Goal: Task Accomplishment & Management: Use online tool/utility

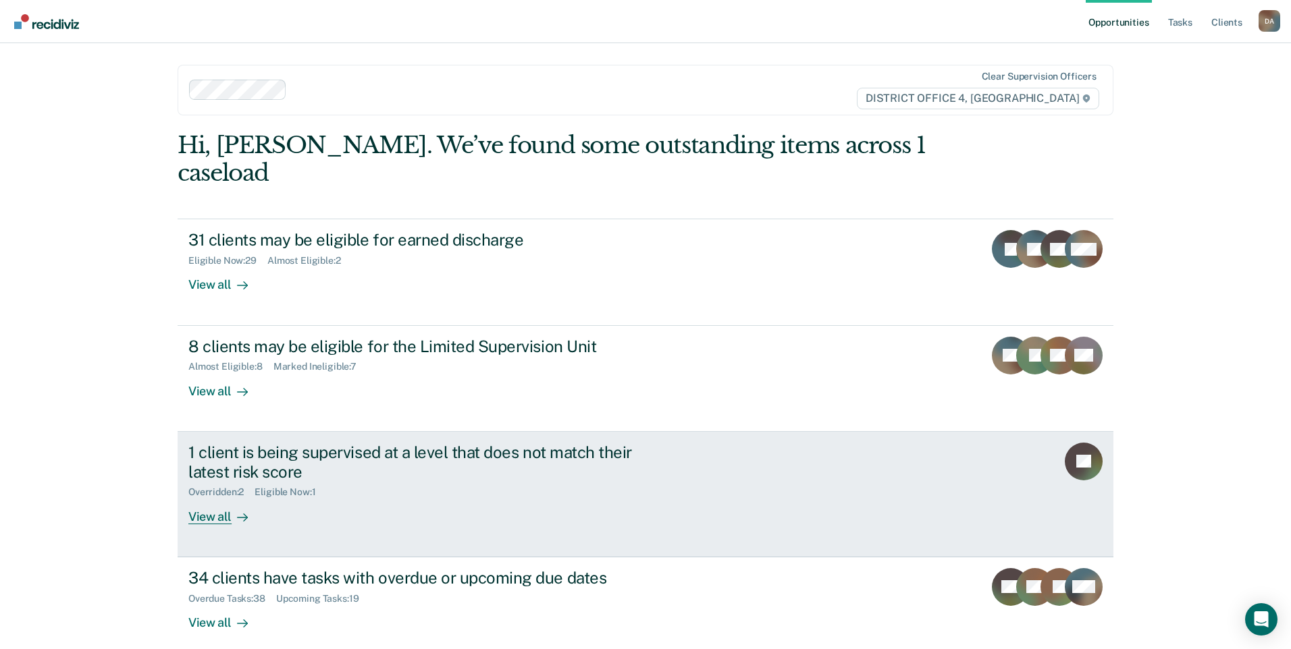
click at [215, 498] on div "View all" at bounding box center [226, 511] width 76 height 26
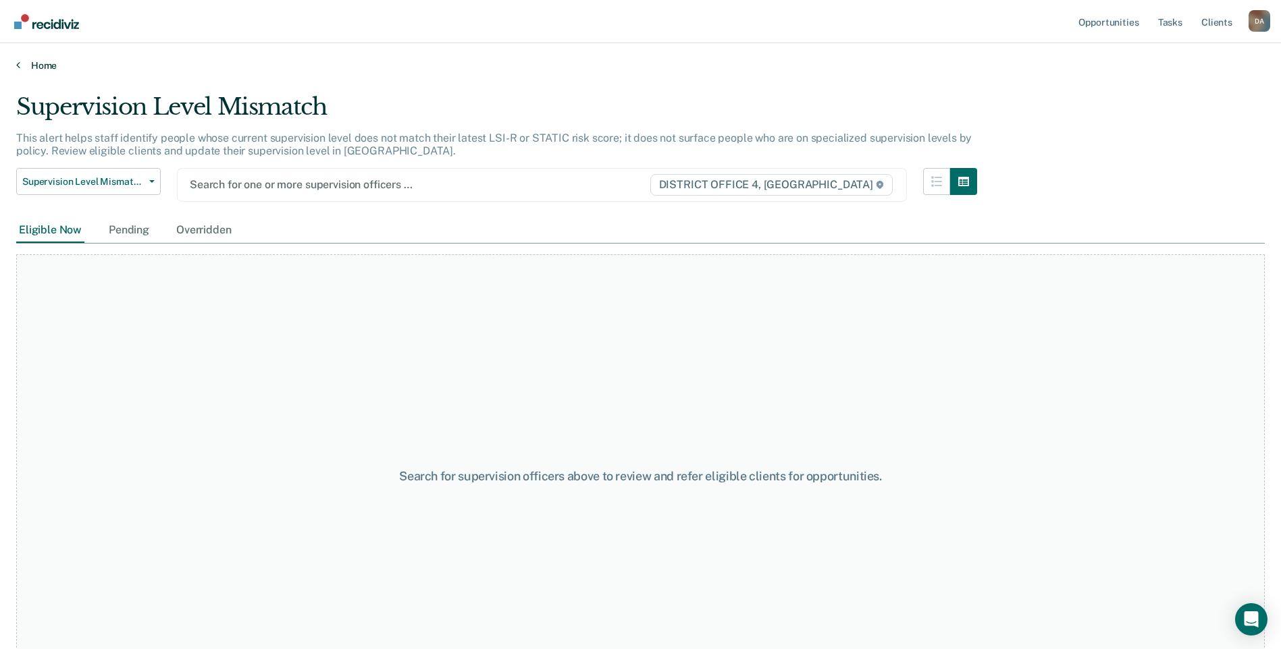
click at [19, 65] on icon at bounding box center [18, 64] width 4 height 11
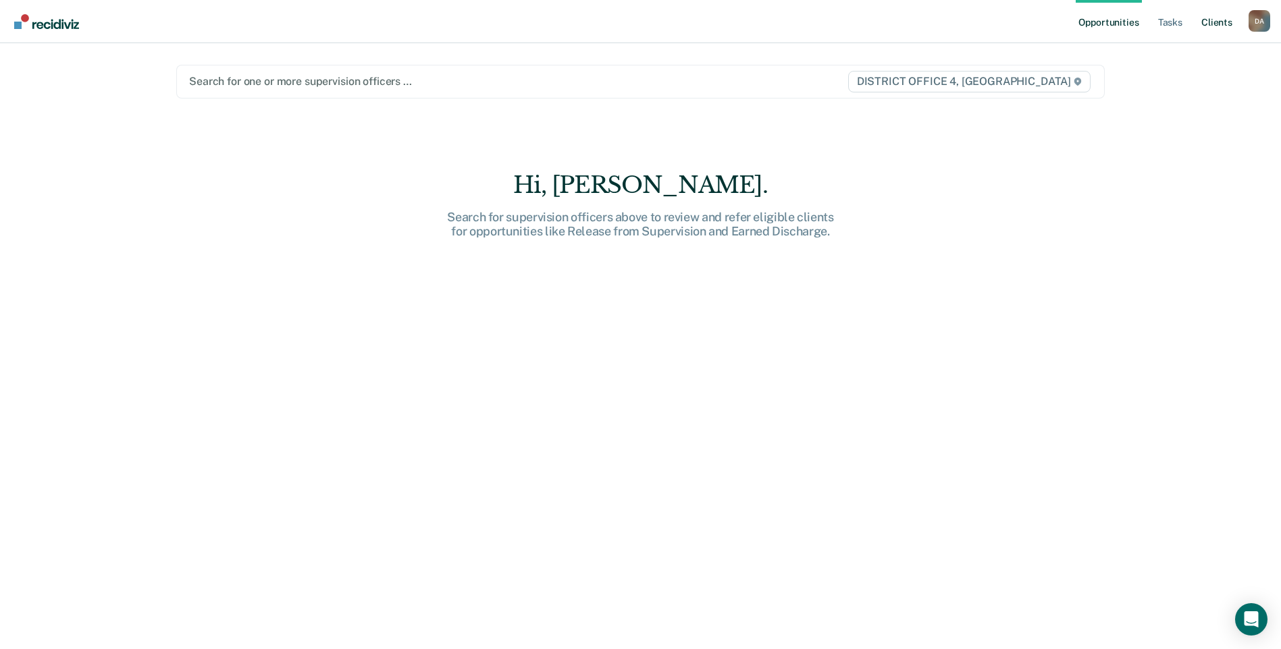
click at [1217, 25] on link "Client s" at bounding box center [1216, 21] width 36 height 43
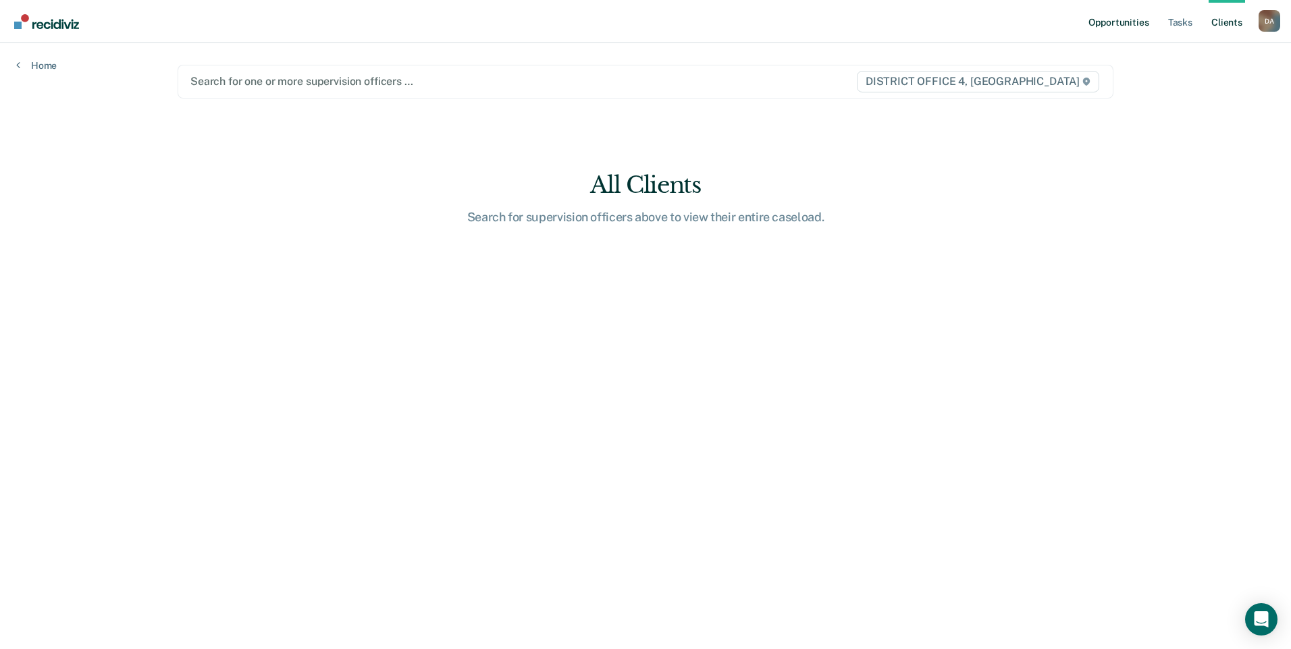
click at [1131, 20] on link "Opportunities" at bounding box center [1118, 21] width 65 height 43
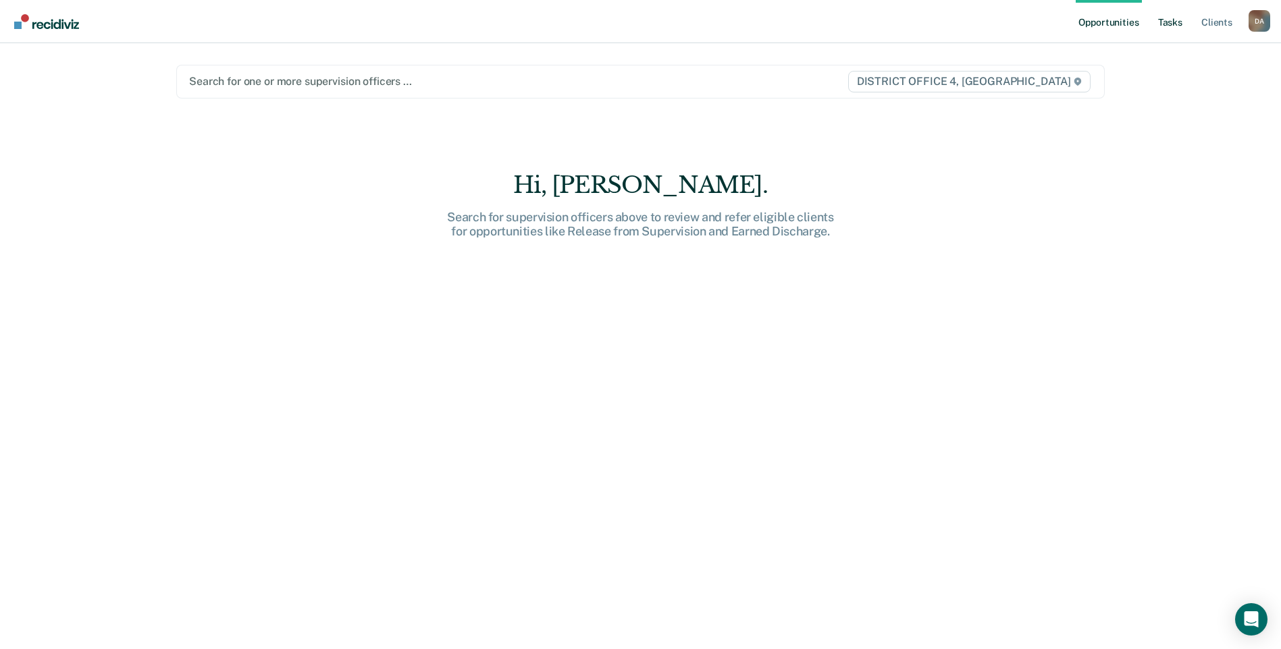
click at [1177, 21] on link "Tasks" at bounding box center [1170, 21] width 30 height 43
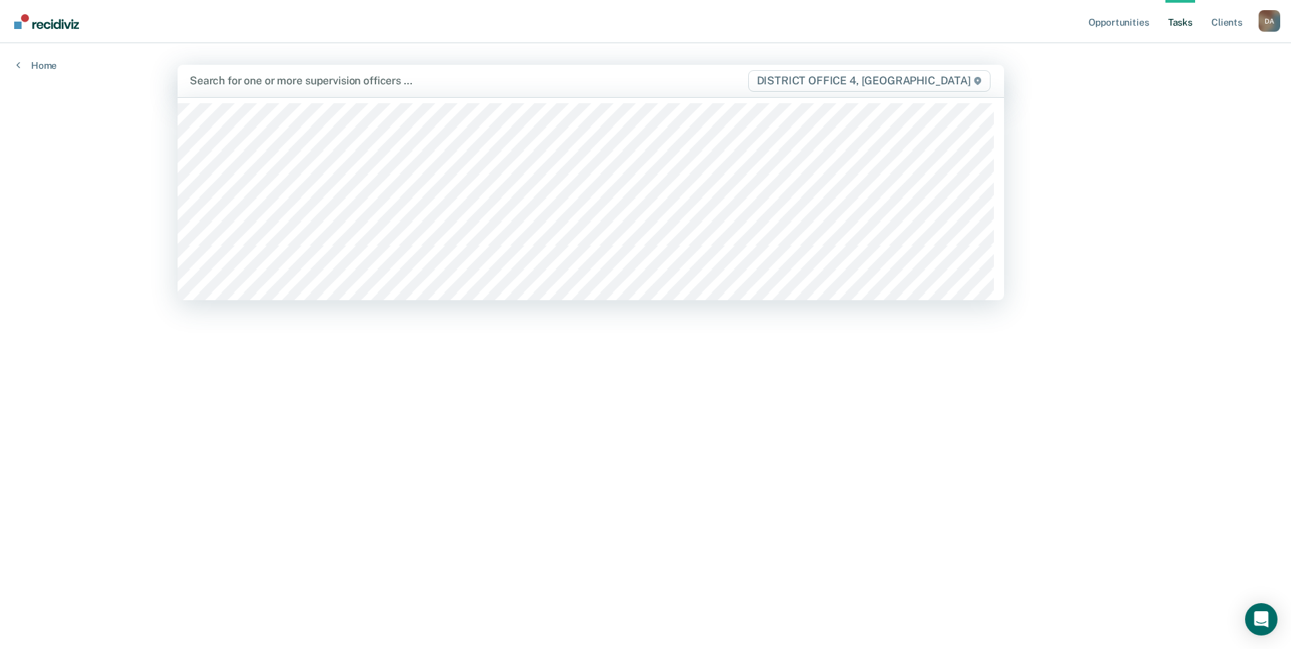
click at [319, 72] on div "Search for one or more supervision officers …" at bounding box center [468, 81] width 560 height 18
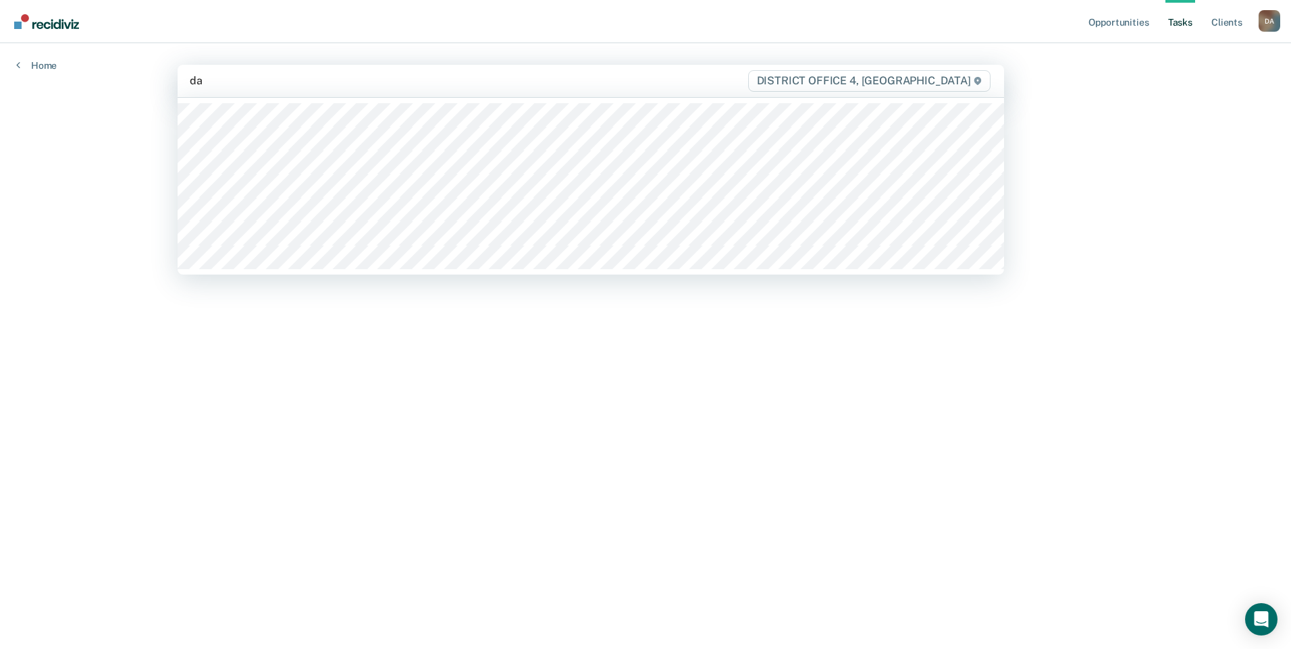
type input "[PERSON_NAME]"
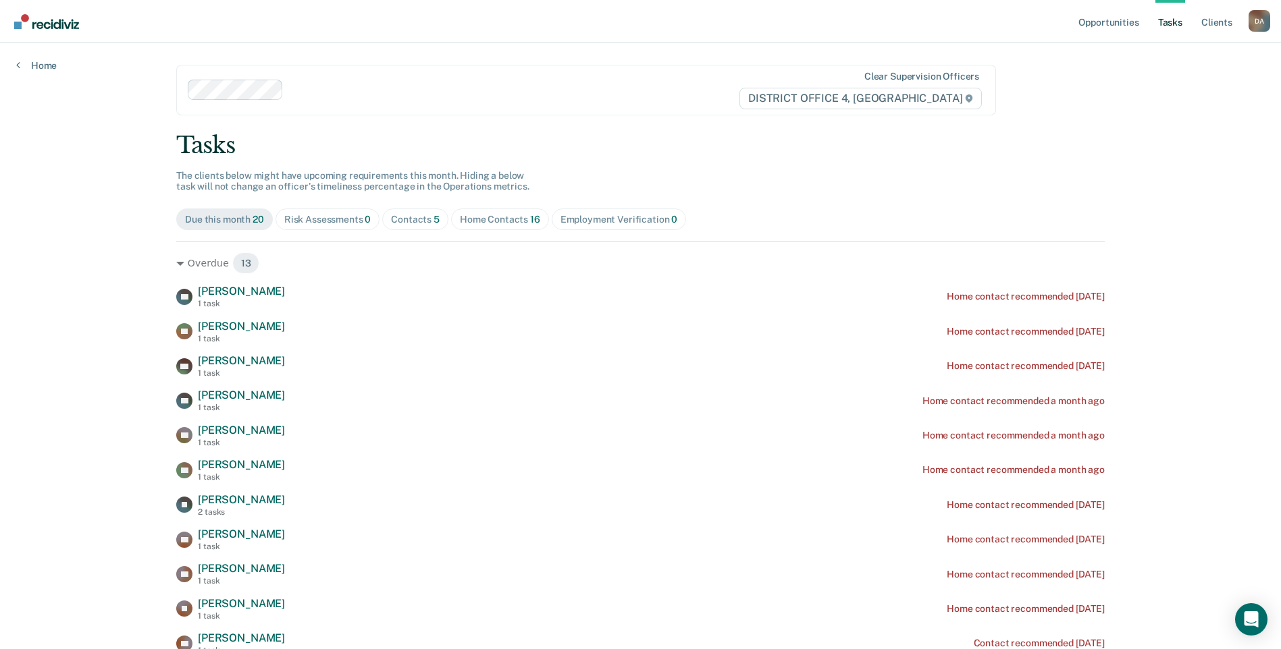
click at [415, 221] on div "Contacts 5" at bounding box center [415, 219] width 49 height 11
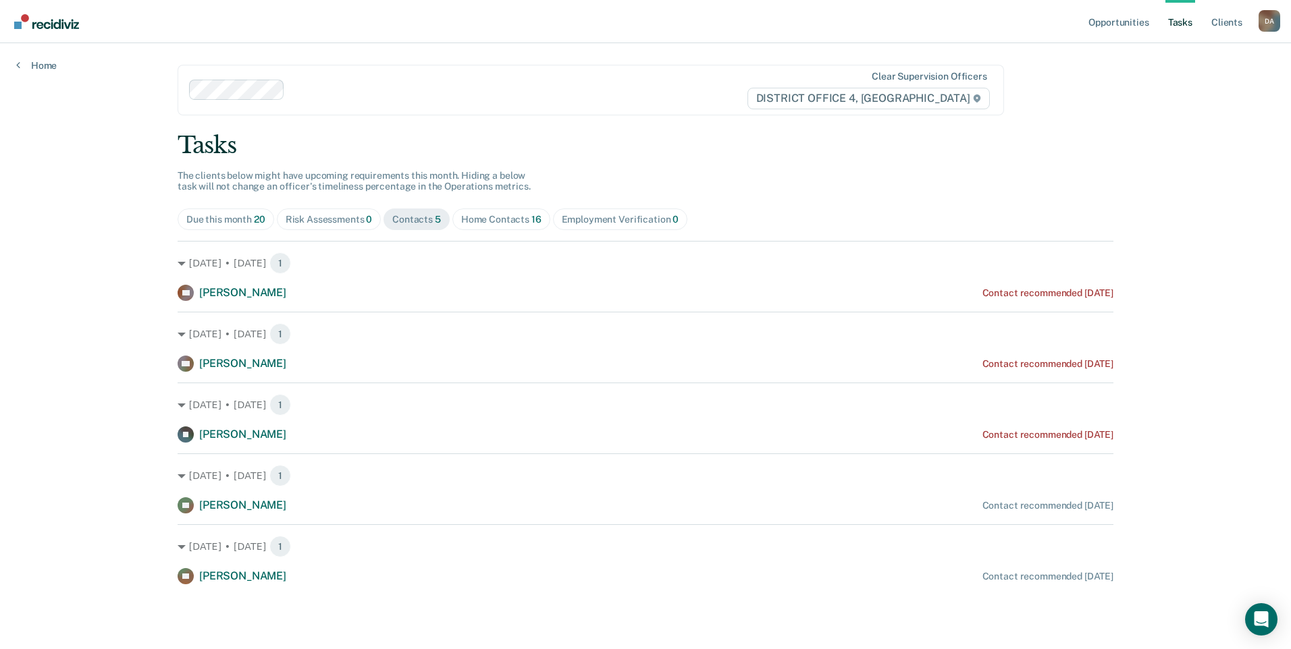
click at [495, 218] on div "Home Contacts 16" at bounding box center [501, 219] width 80 height 11
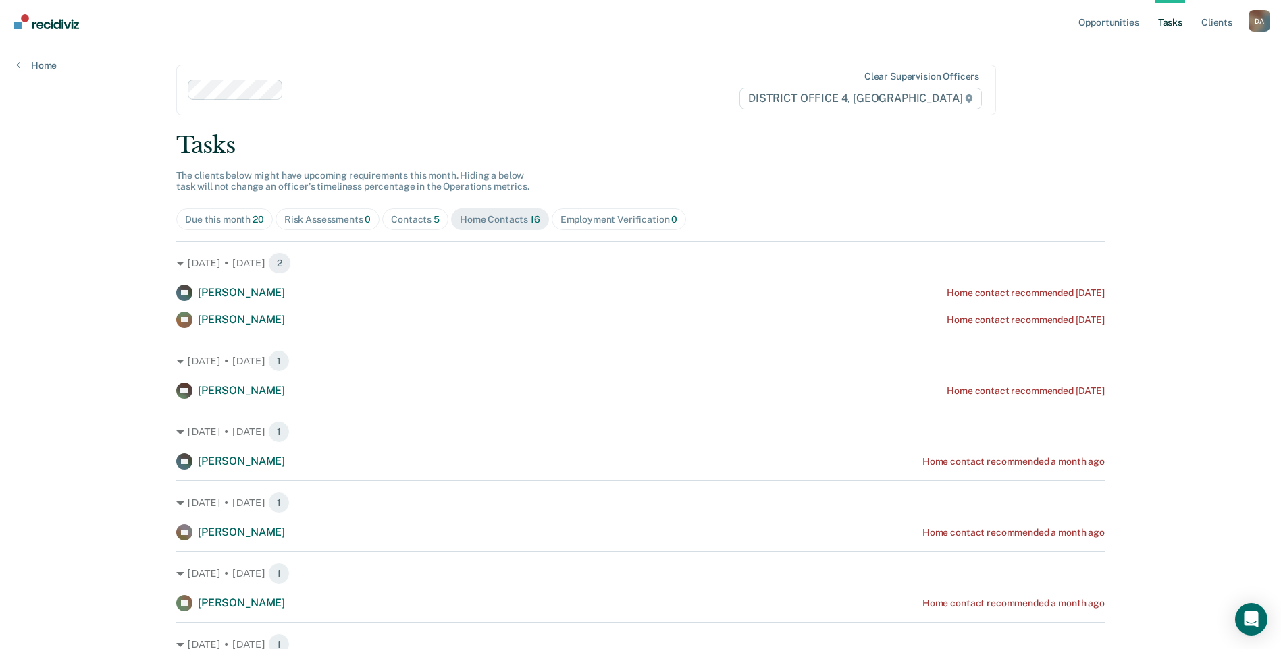
click at [408, 215] on div "Contacts 5" at bounding box center [415, 219] width 49 height 11
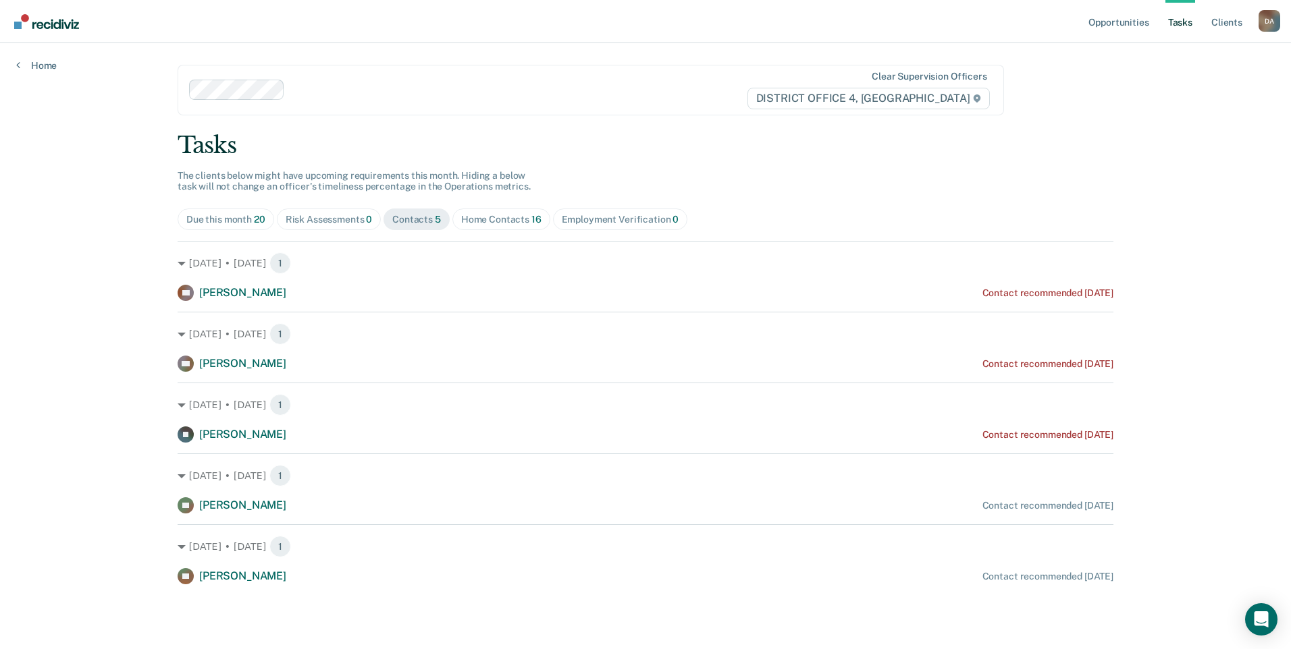
click at [1183, 24] on link "Tasks" at bounding box center [1180, 21] width 30 height 43
click at [1132, 18] on link "Opportunities" at bounding box center [1118, 21] width 65 height 43
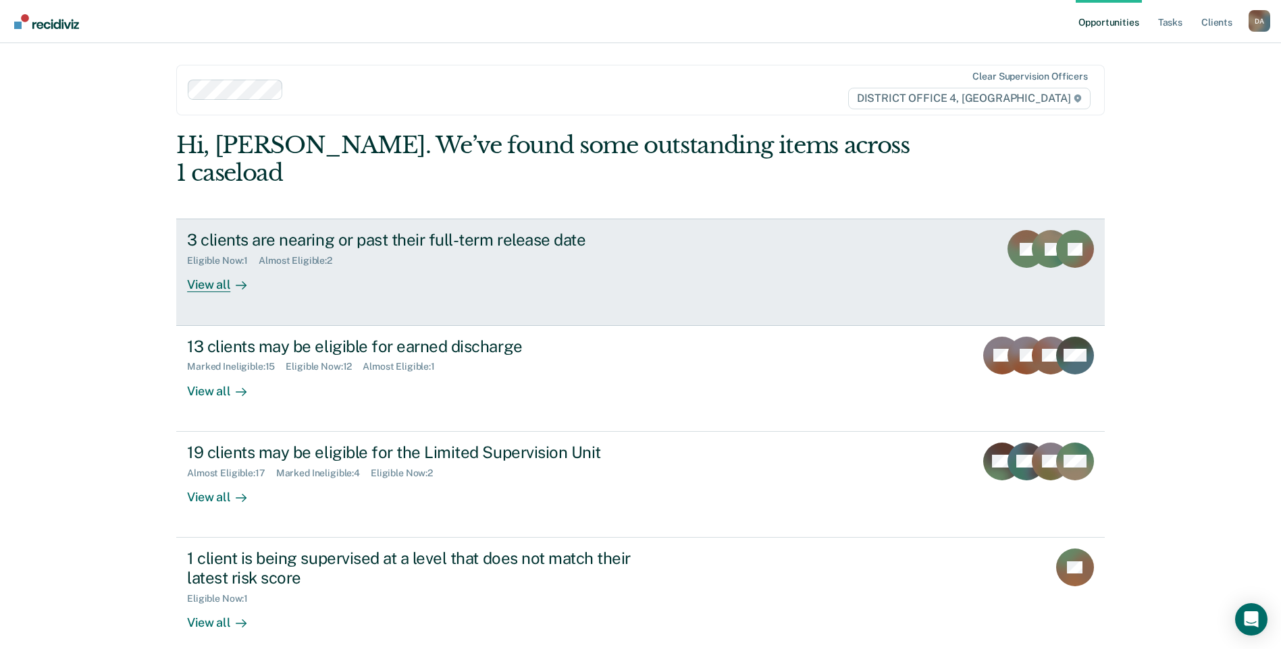
click at [206, 267] on div "View all" at bounding box center [225, 280] width 76 height 26
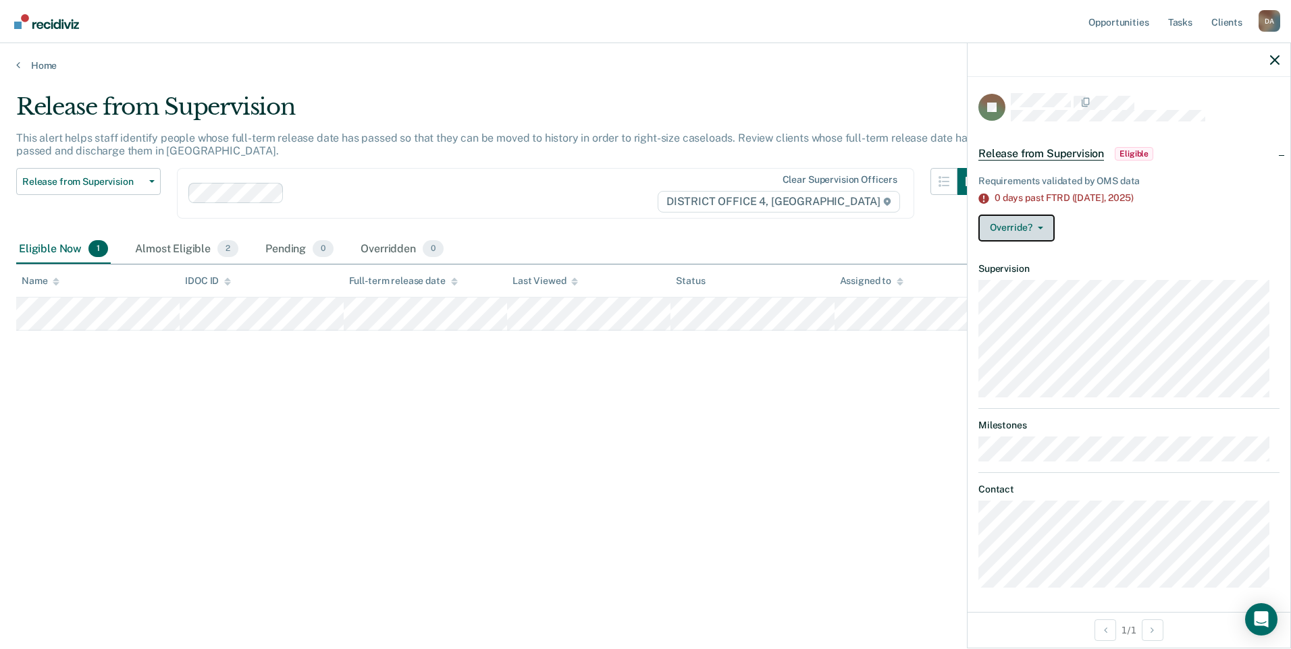
click at [1021, 228] on button "Override?" at bounding box center [1016, 228] width 76 height 27
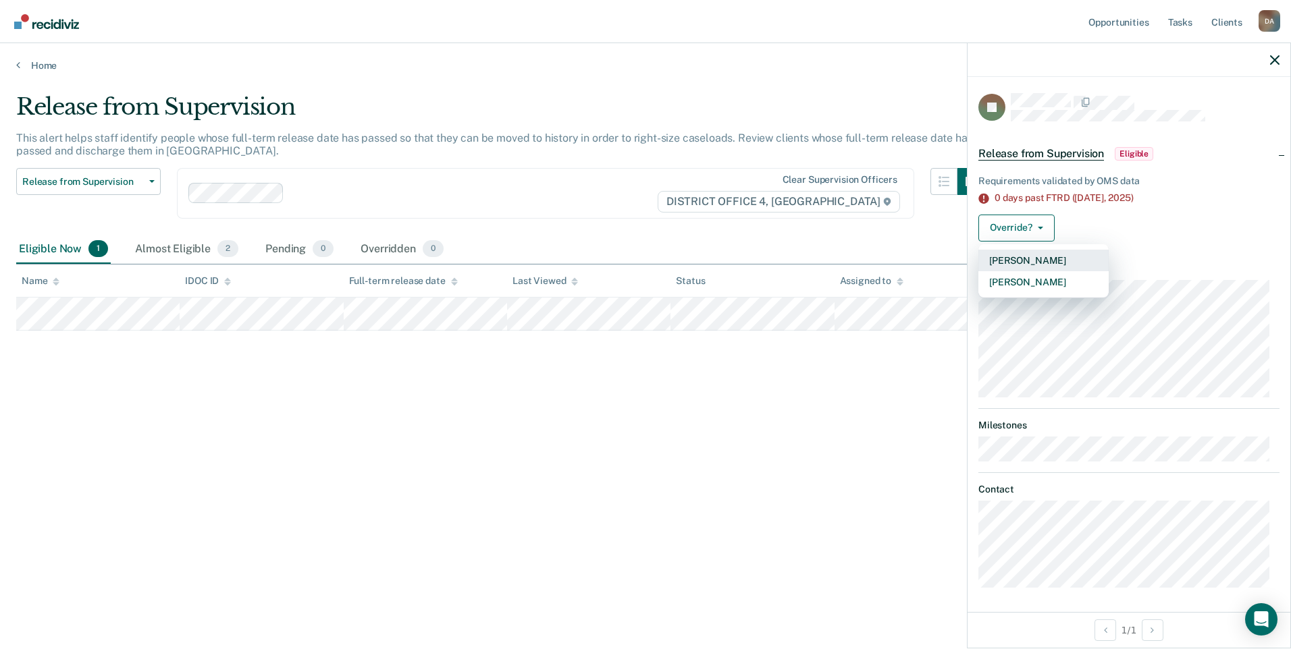
click at [1023, 256] on button "[PERSON_NAME]" at bounding box center [1043, 261] width 130 height 22
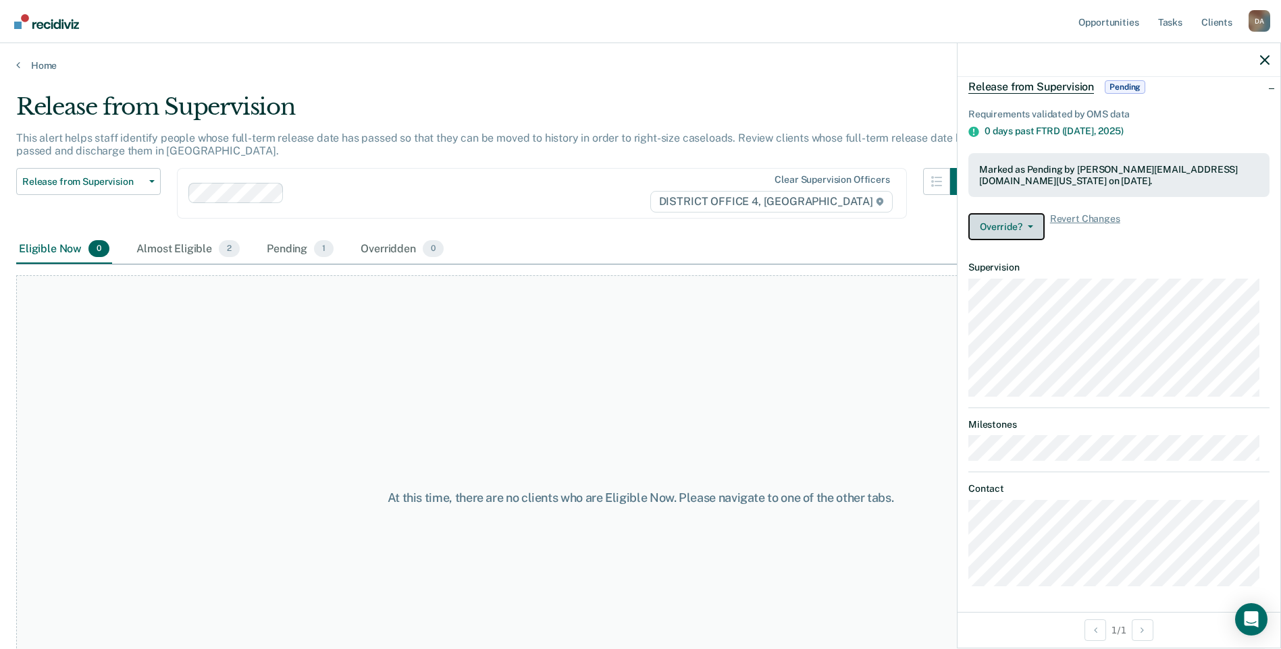
click at [1032, 223] on button "Override?" at bounding box center [1006, 226] width 76 height 27
click at [1019, 258] on button "Revert from Pending" at bounding box center [1033, 259] width 130 height 22
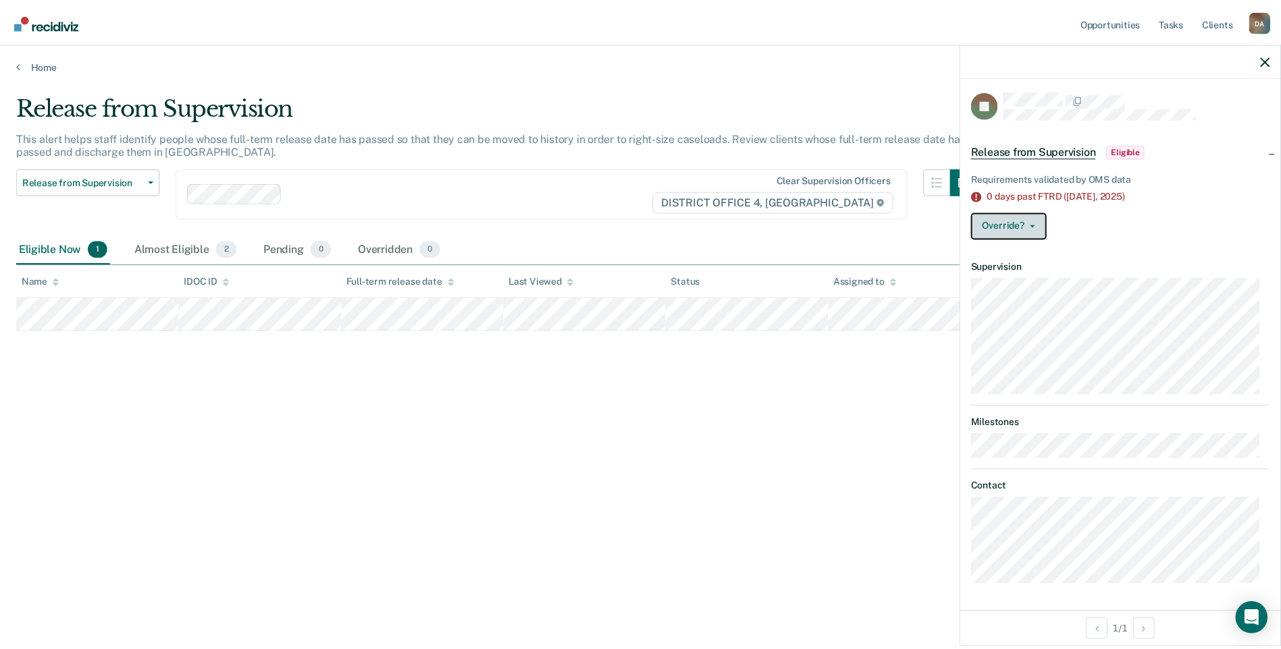
scroll to position [1, 0]
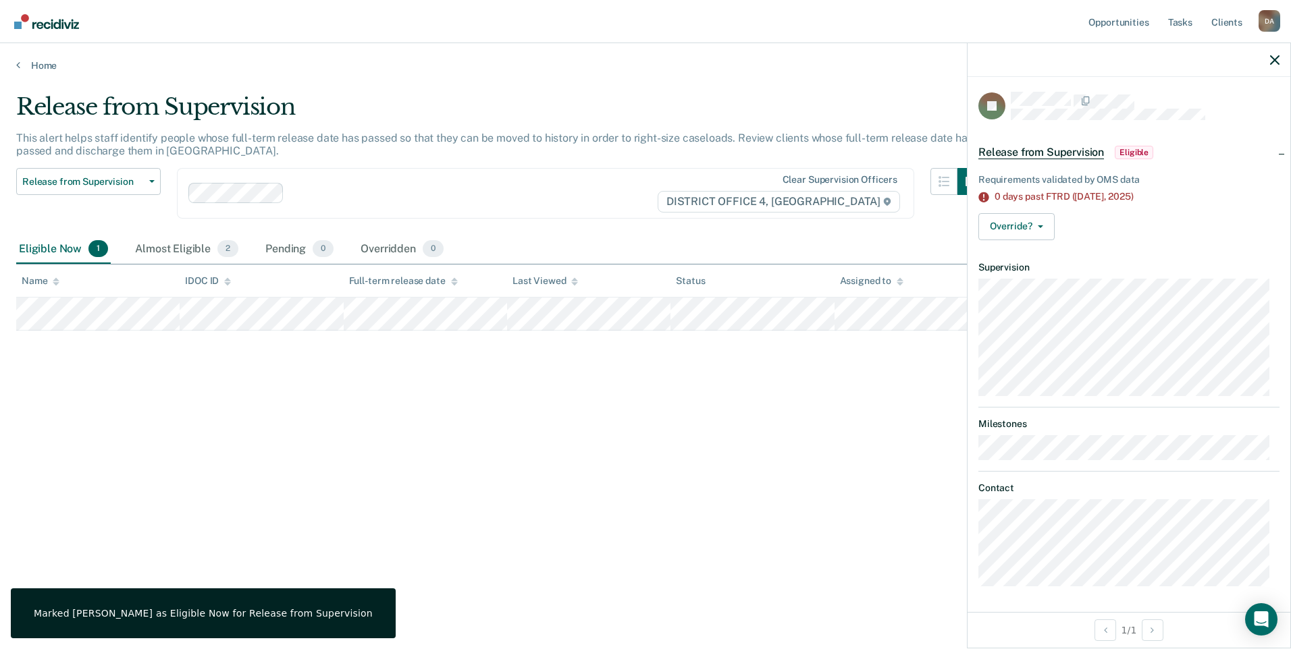
click at [395, 470] on div "Release from Supervision This alert helps staff identify people whose full-term…" at bounding box center [645, 320] width 1258 height 455
click at [855, 14] on nav "Opportunities Tasks Client s [PERSON_NAME] Profile How it works Log Out" at bounding box center [645, 21] width 1269 height 43
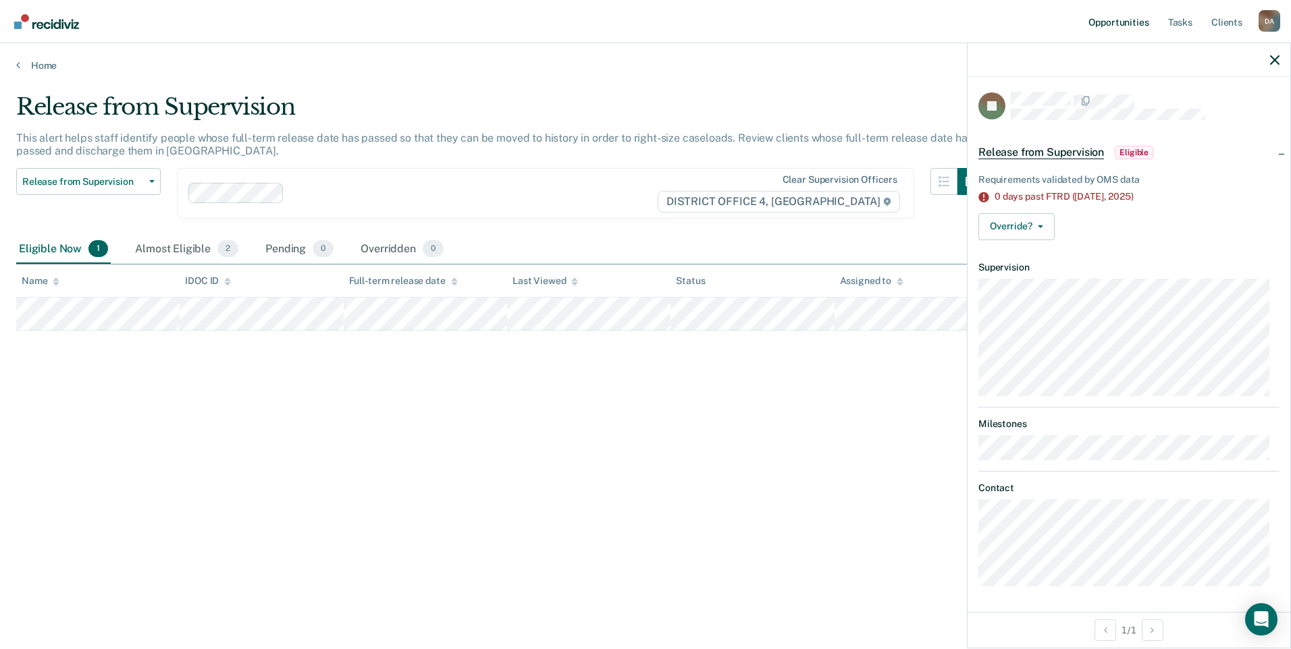
click at [1120, 20] on link "Opportunities" at bounding box center [1118, 21] width 65 height 43
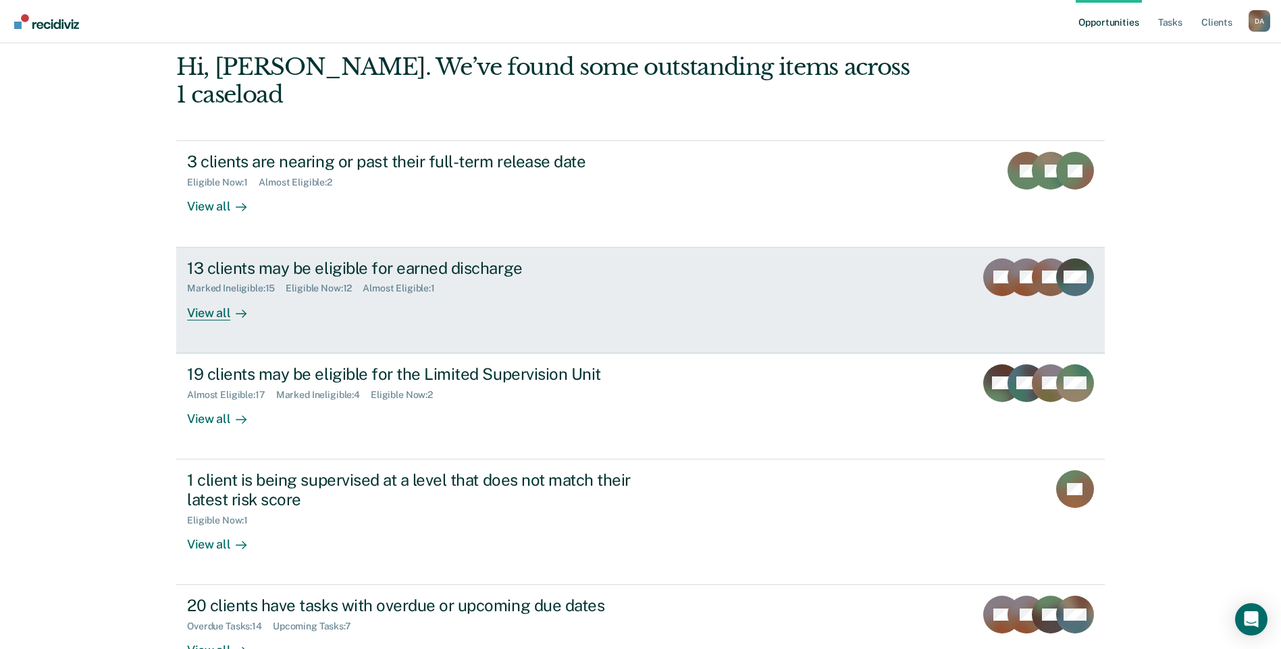
scroll to position [135, 0]
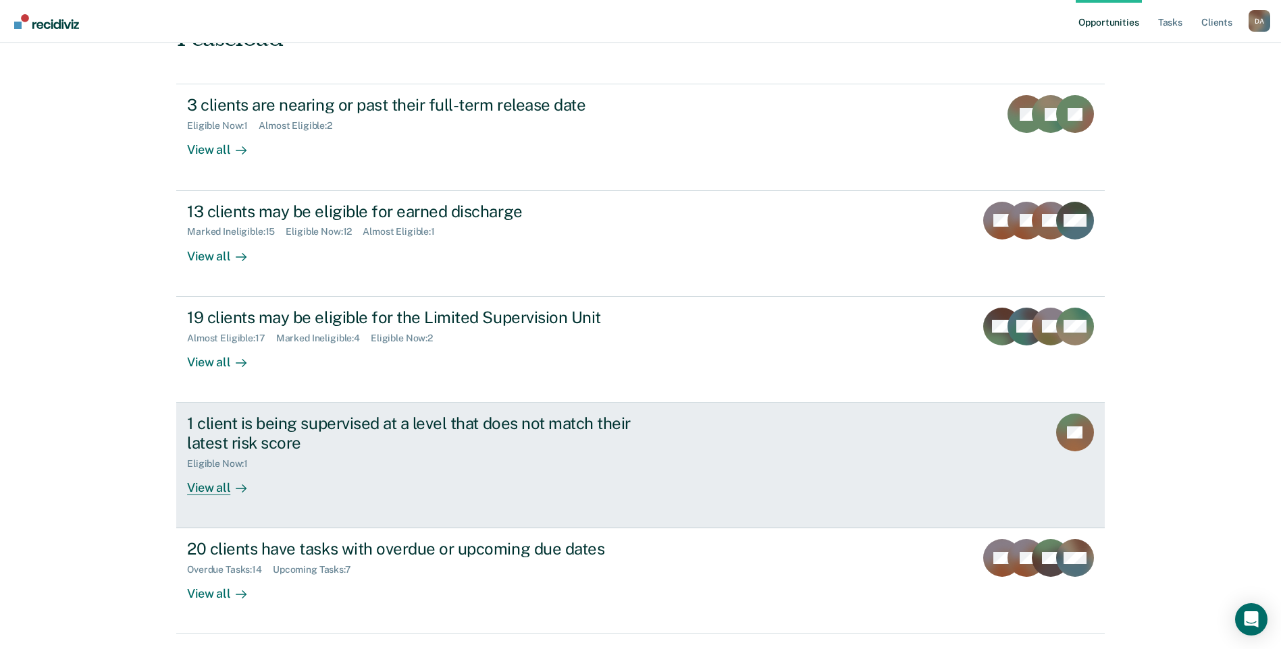
click at [201, 469] on div "View all" at bounding box center [225, 482] width 76 height 26
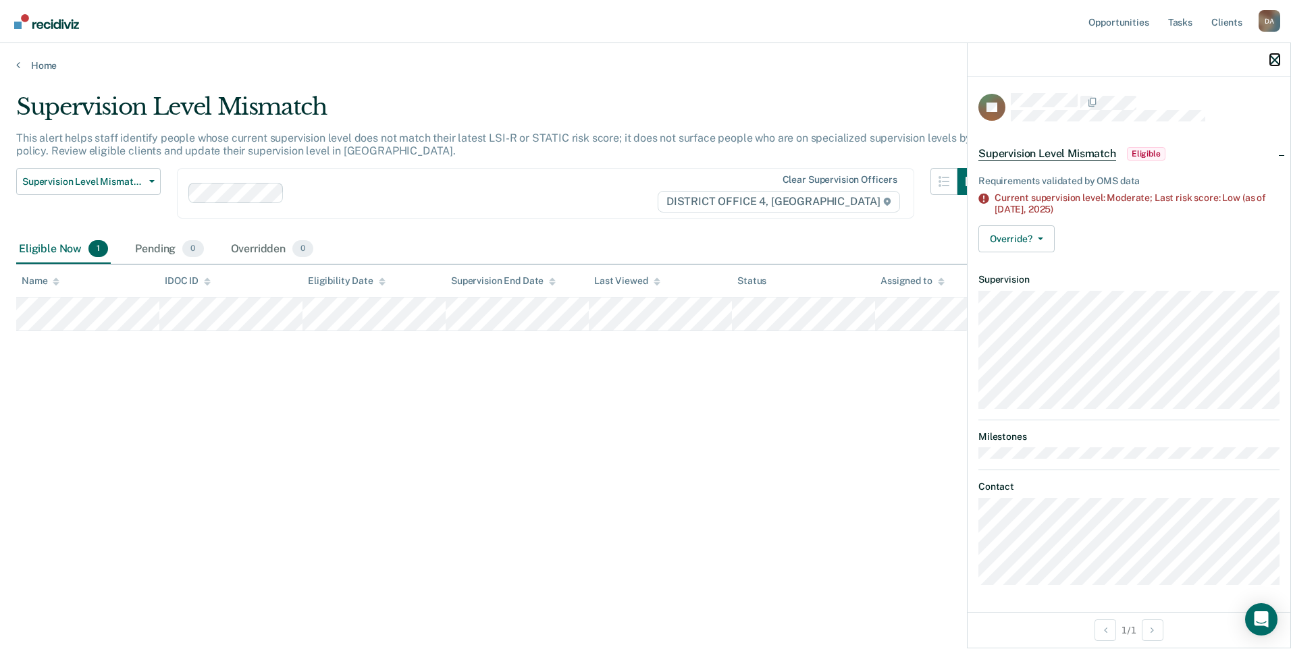
click at [1272, 60] on icon "button" at bounding box center [1274, 59] width 9 height 9
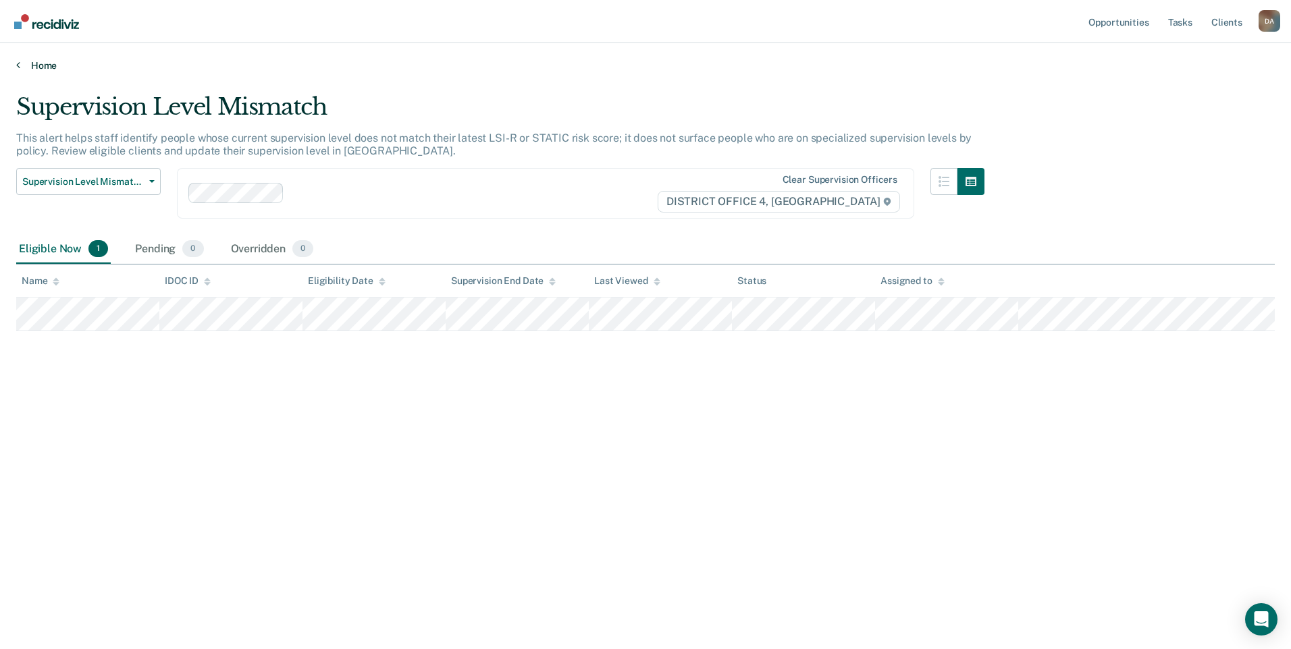
click at [20, 62] on link "Home" at bounding box center [645, 65] width 1258 height 12
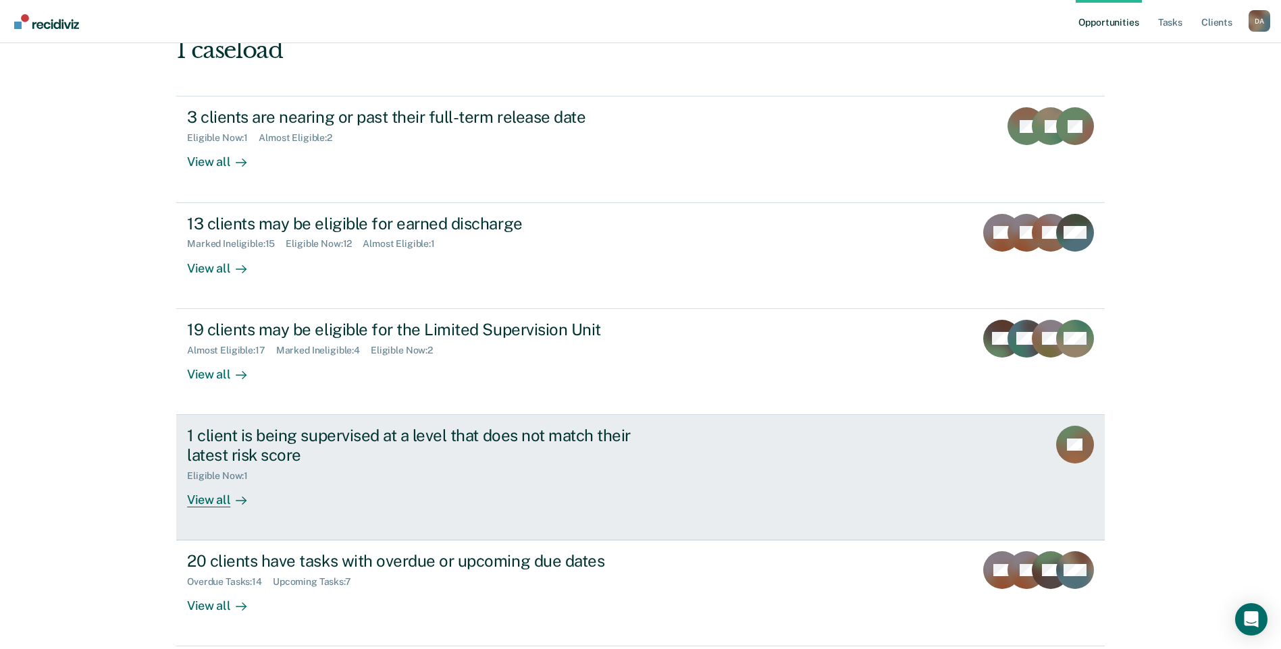
scroll to position [146, 0]
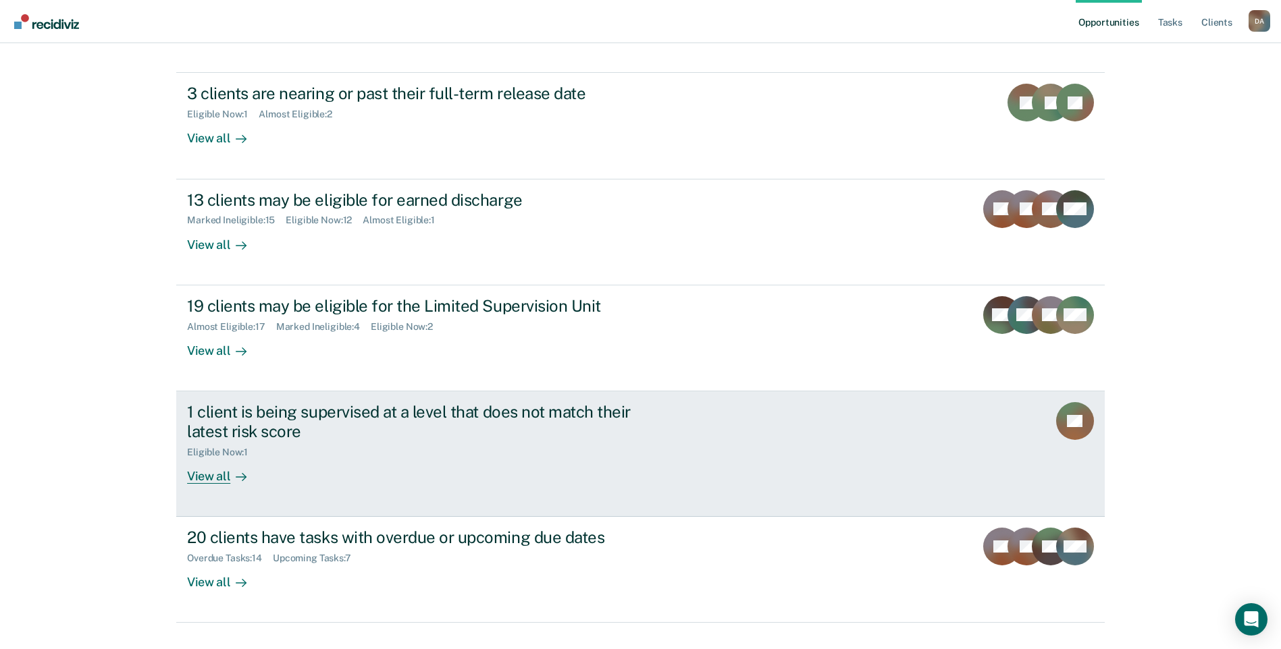
click at [217, 458] on div "View all" at bounding box center [225, 471] width 76 height 26
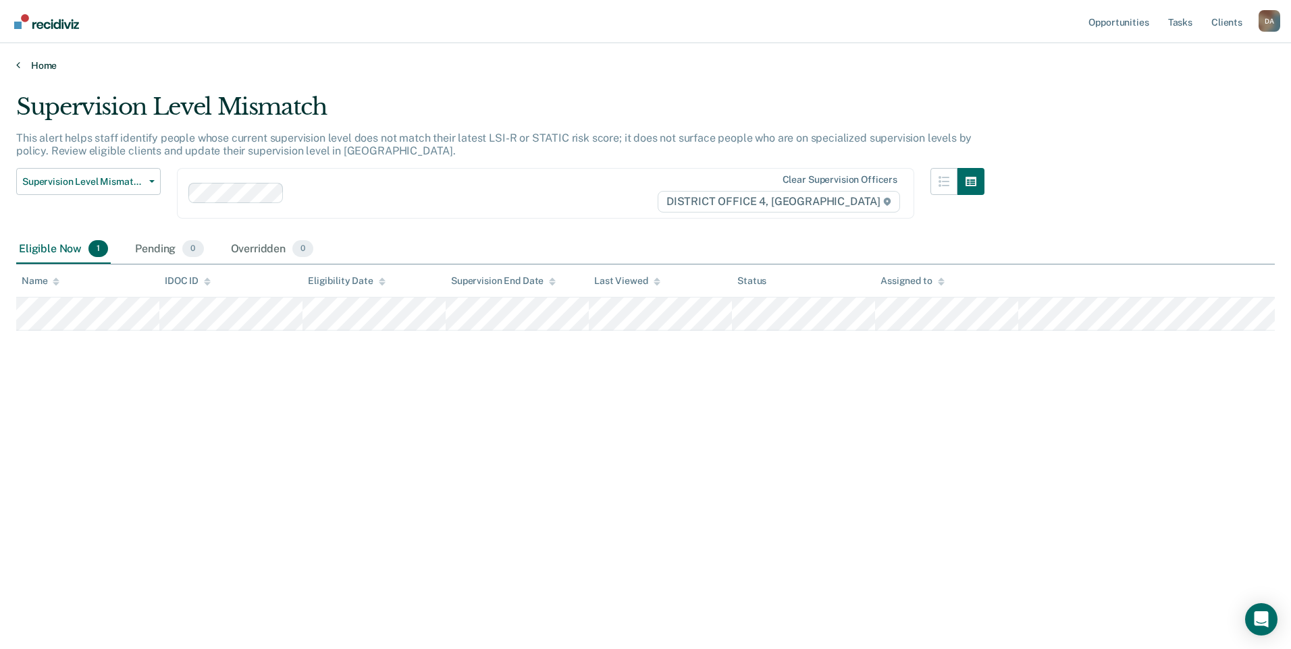
click at [22, 65] on link "Home" at bounding box center [645, 65] width 1258 height 12
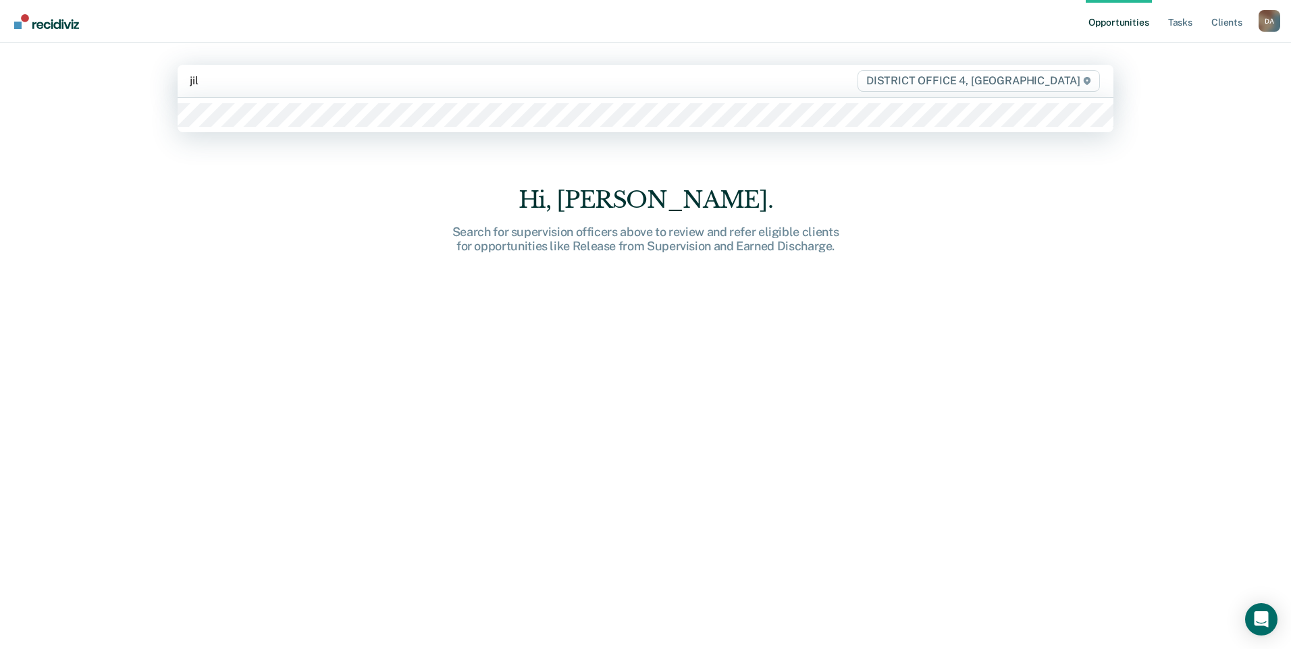
type input "jill"
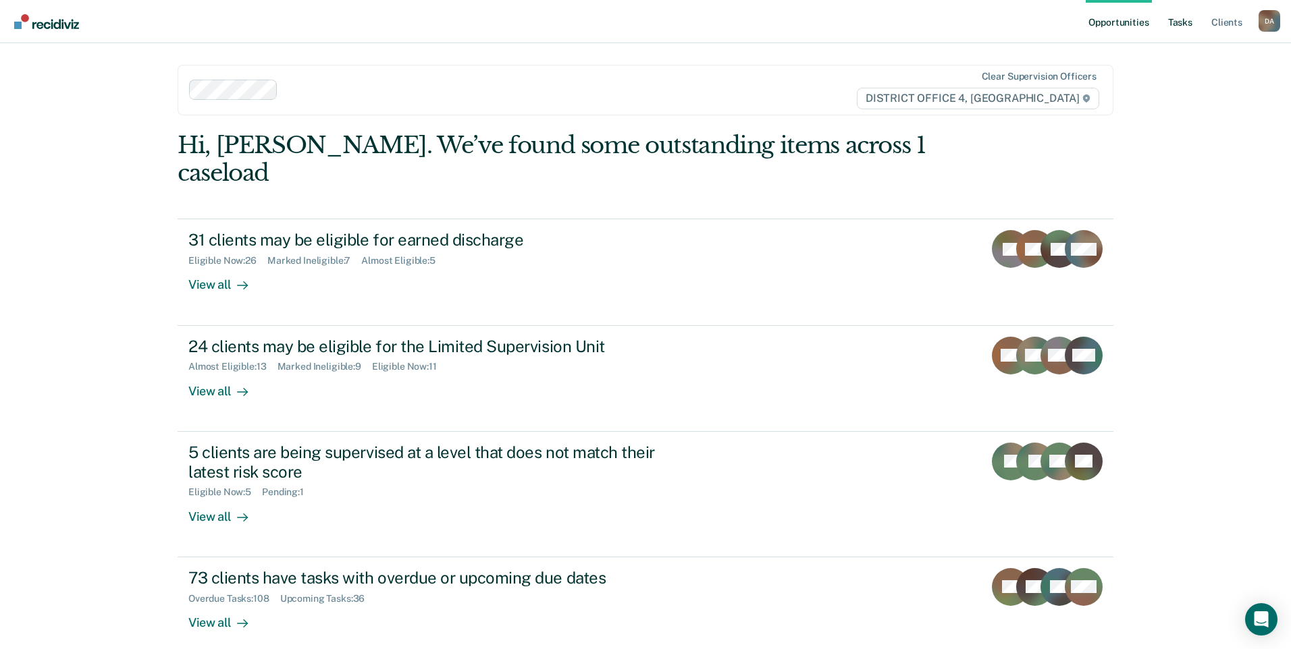
click at [1185, 22] on link "Tasks" at bounding box center [1180, 21] width 30 height 43
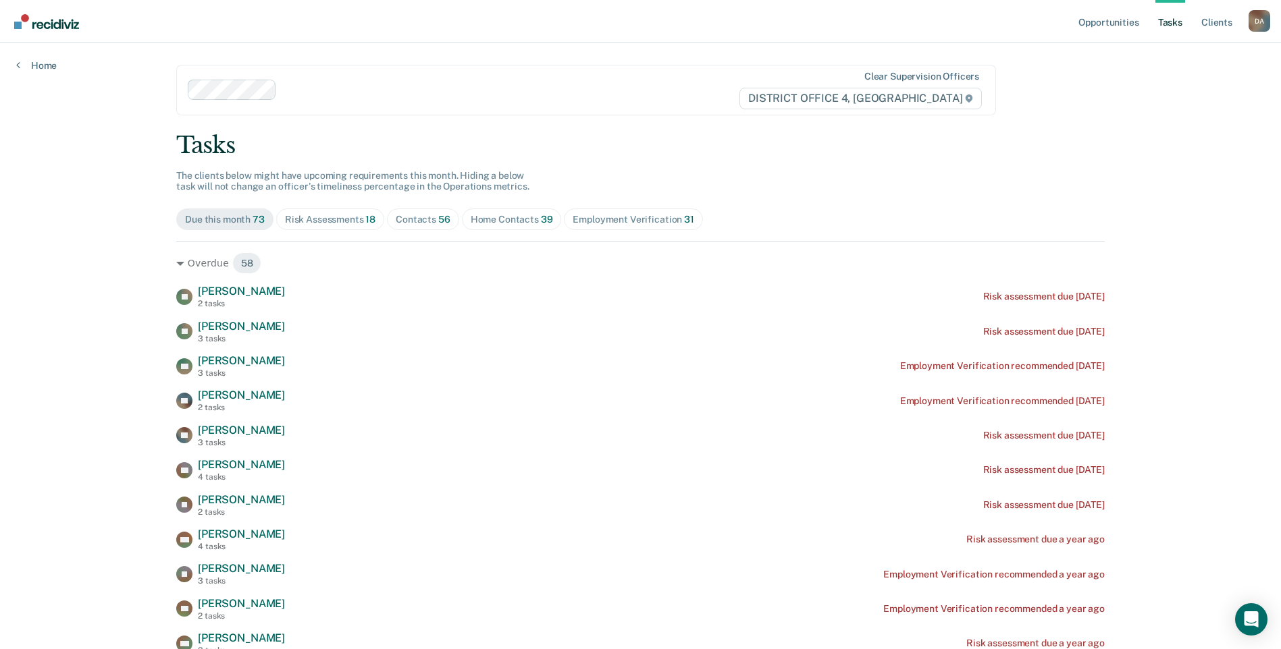
click at [487, 217] on div "Home Contacts 39" at bounding box center [512, 219] width 82 height 11
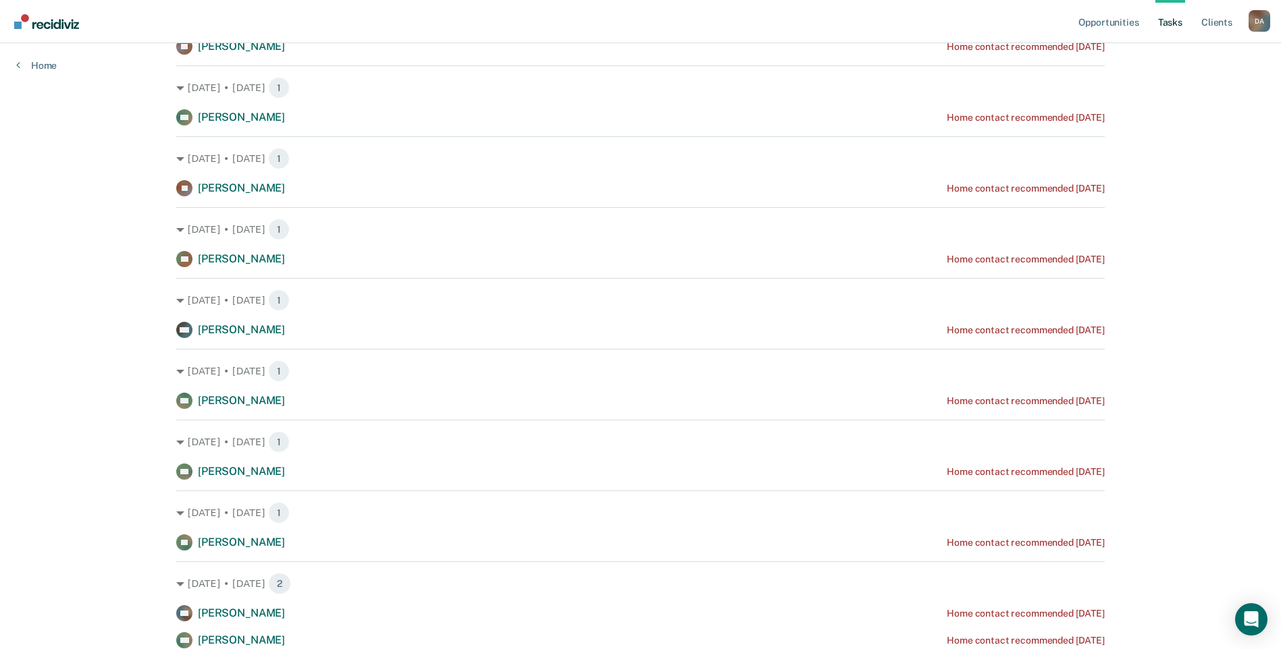
scroll to position [270, 0]
